Goal: Information Seeking & Learning: Learn about a topic

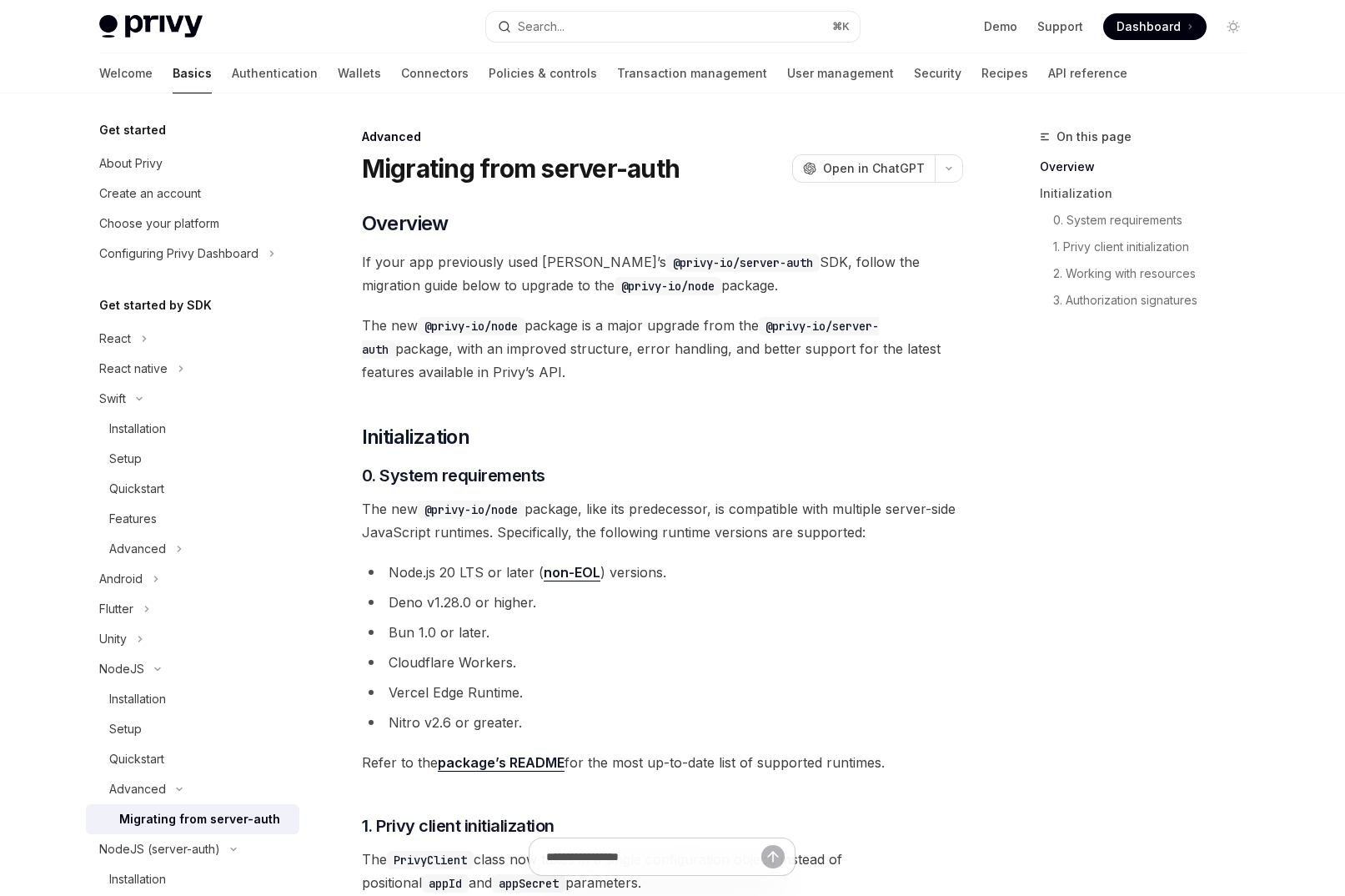
scroll to position [167, 0]
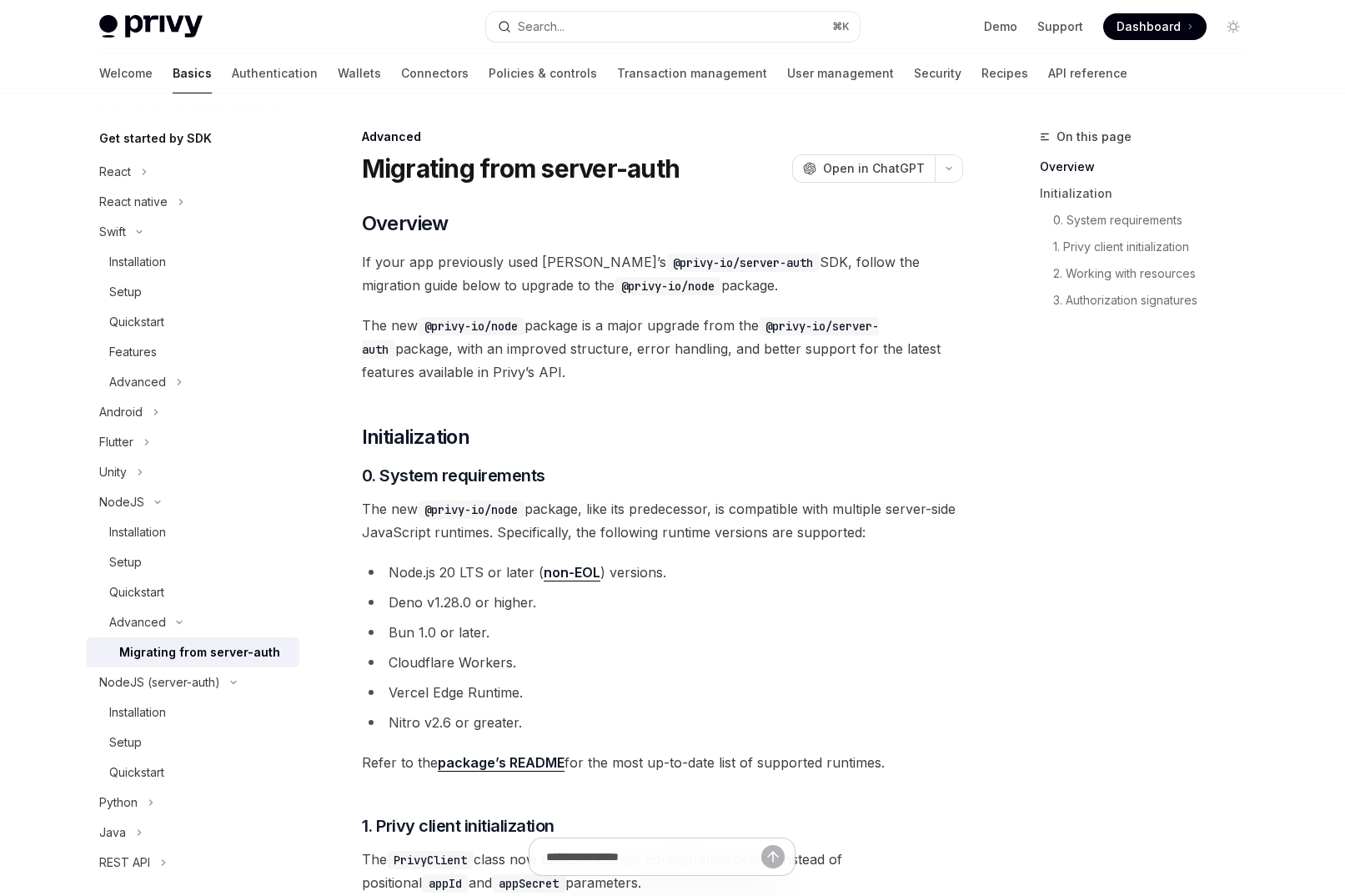
click at [471, 265] on span "If your app previously used Privy’s @privy-io/server-auth SDK, follow the migra…" at bounding box center [662, 273] width 601 height 47
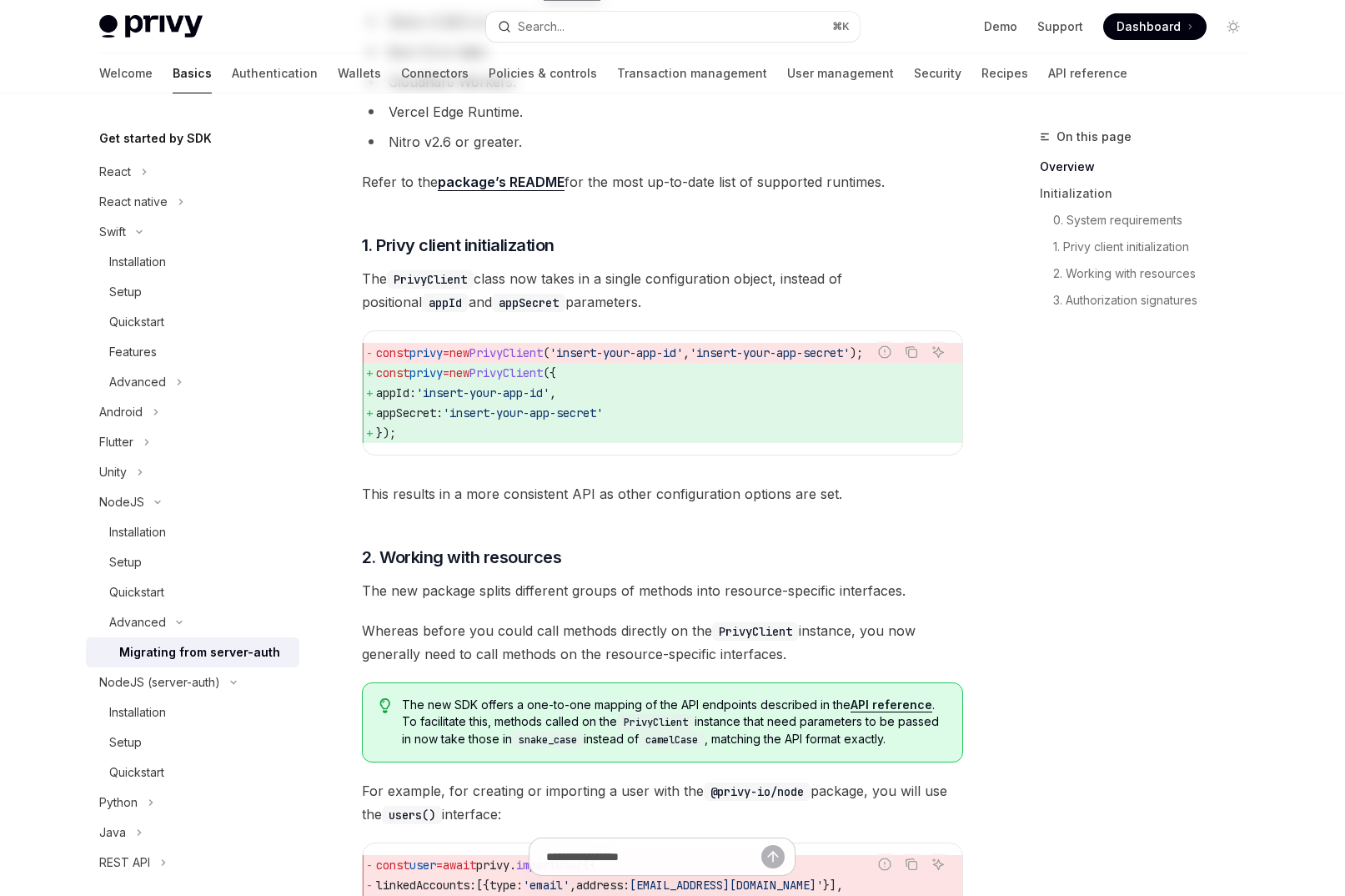
scroll to position [0, 0]
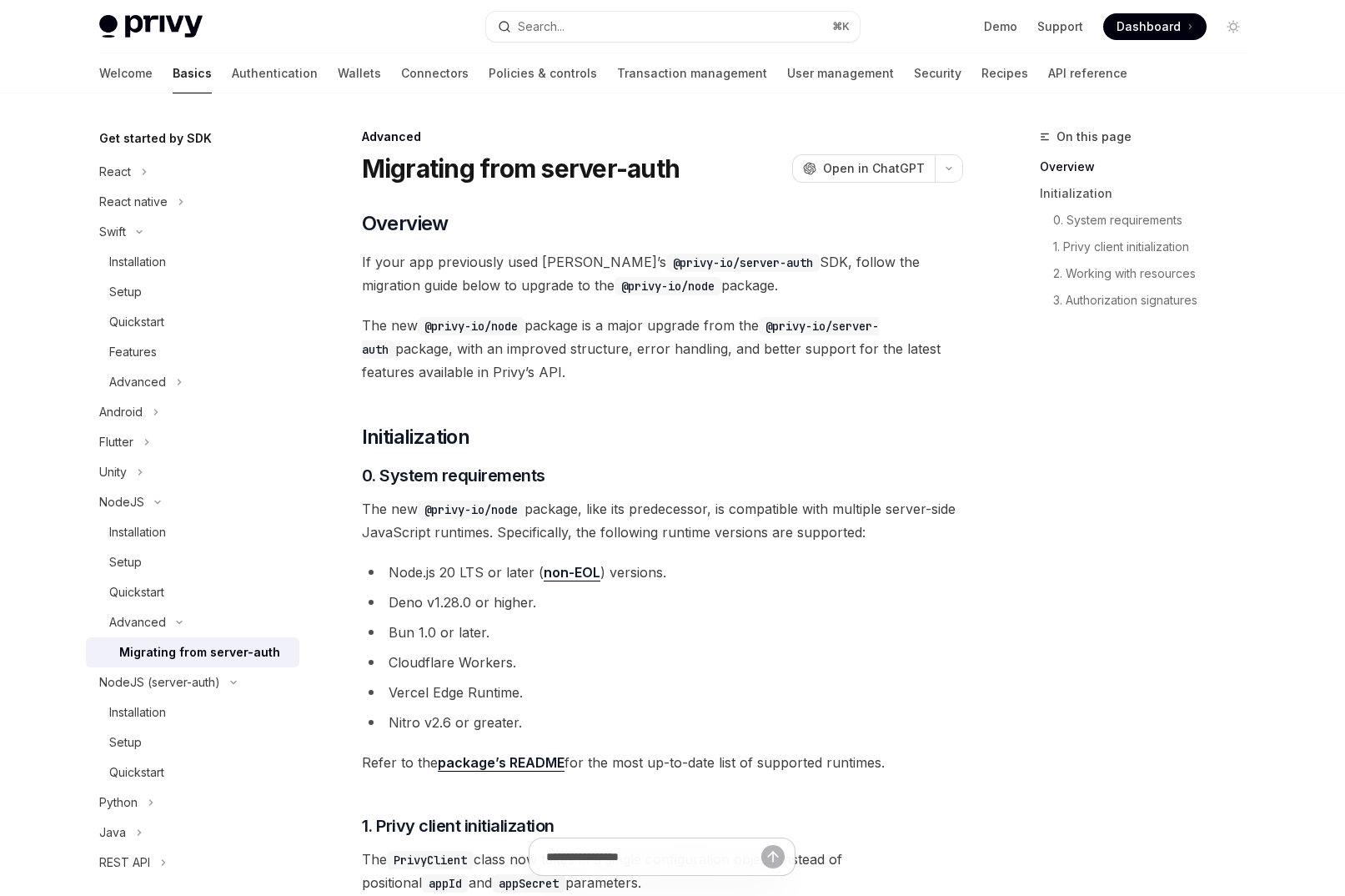
click at [471, 253] on span "If your app previously used Privy’s @privy-io/server-auth SDK, follow the migra…" at bounding box center [662, 273] width 601 height 47
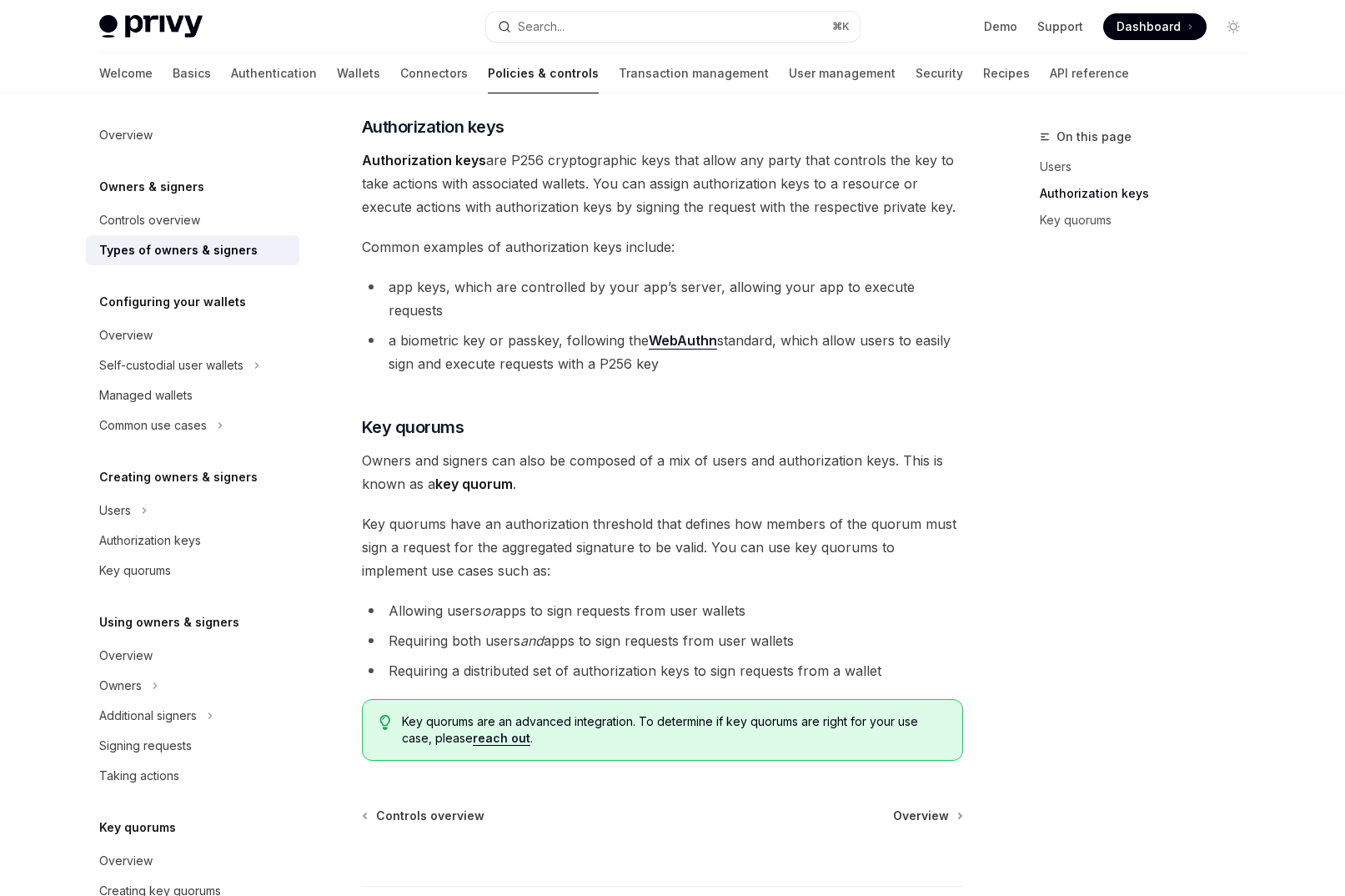
scroll to position [381, 0]
click at [554, 273] on div "There are three types of owners & signers: users , authorization keys , and key…" at bounding box center [662, 295] width 601 height 931
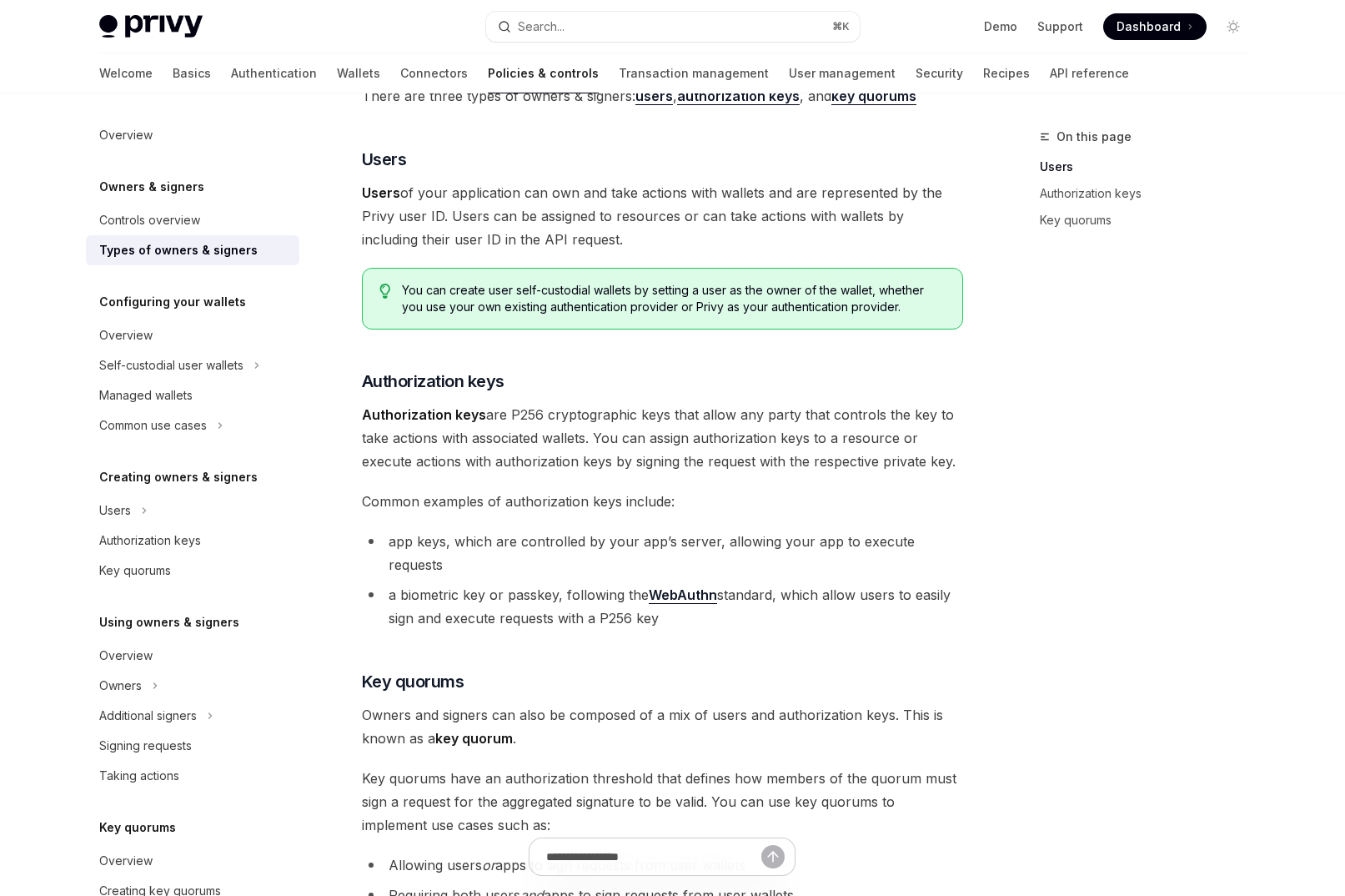
scroll to position [0, 0]
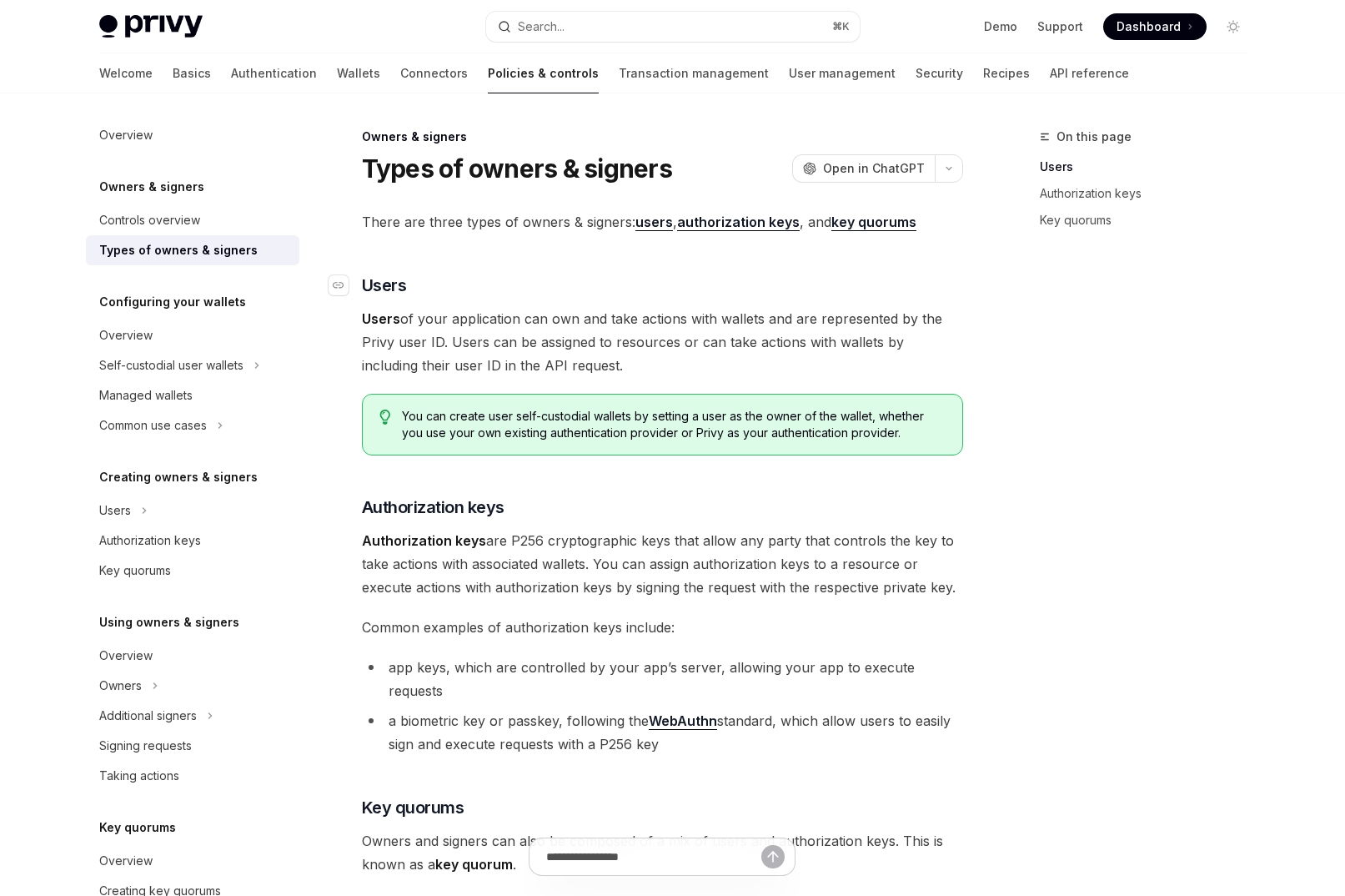
click at [543, 278] on h3 "​ Users" at bounding box center [662, 285] width 601 height 23
type textarea "*"
